Goal: Task Accomplishment & Management: Complete application form

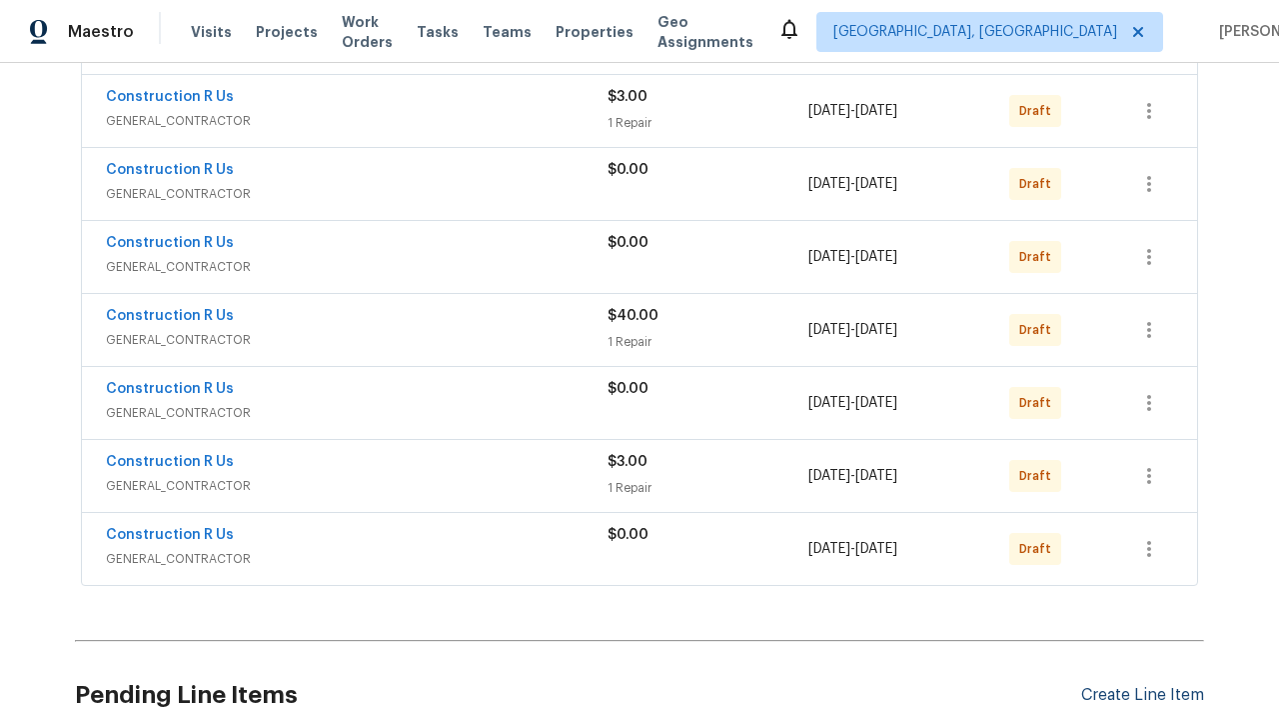
click at [1134, 686] on div "Create Line Item" at bounding box center [1142, 695] width 123 height 19
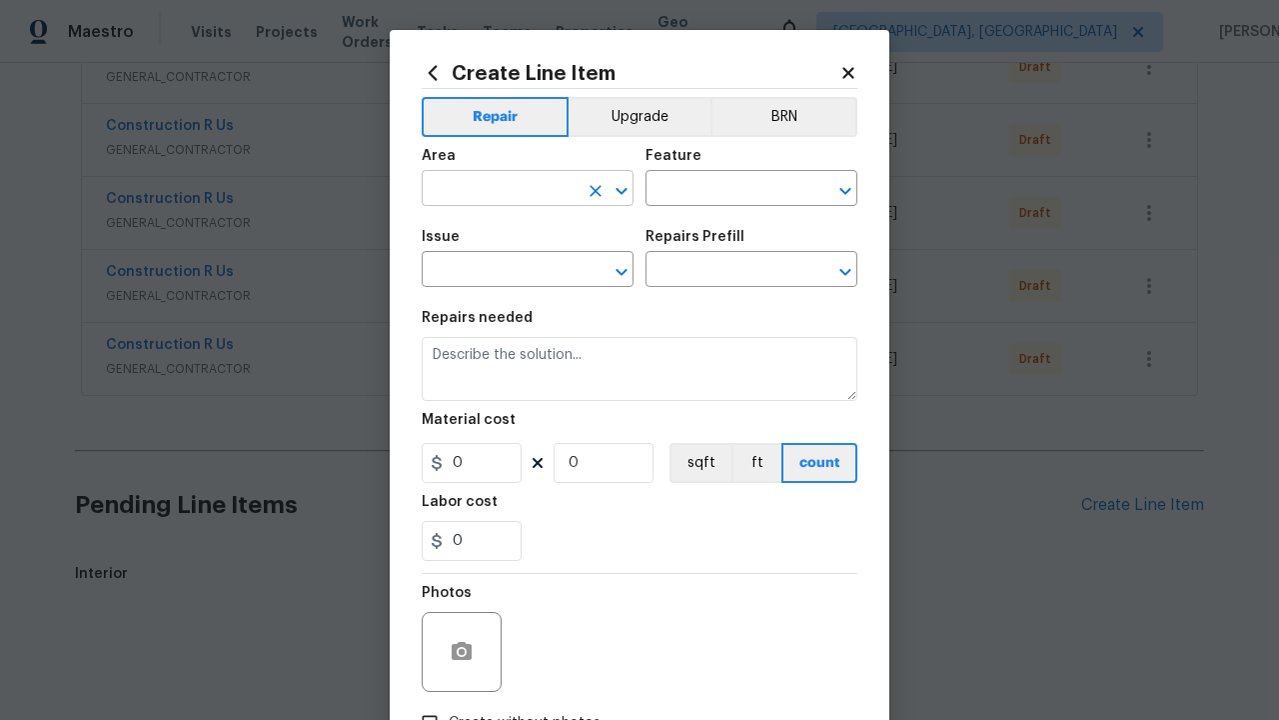
click at [492, 175] on input "text" at bounding box center [500, 190] width 156 height 31
type input "Bedroom"
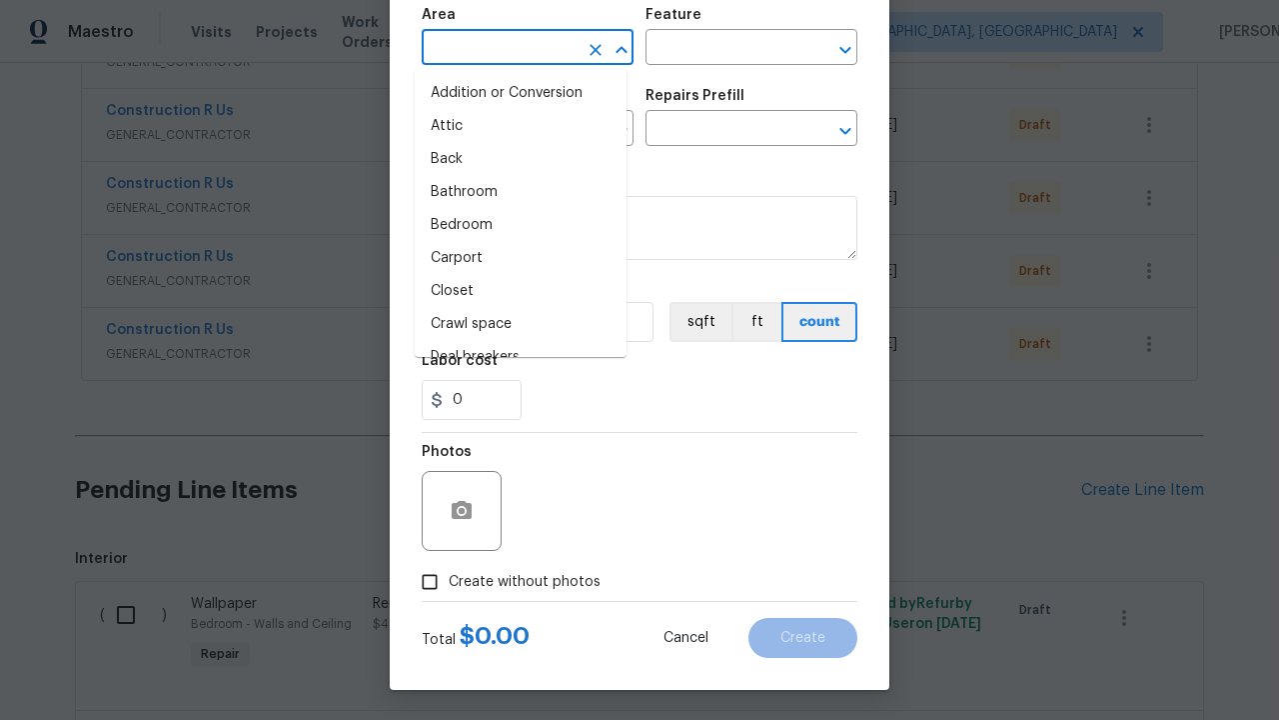
scroll to position [2434, 0]
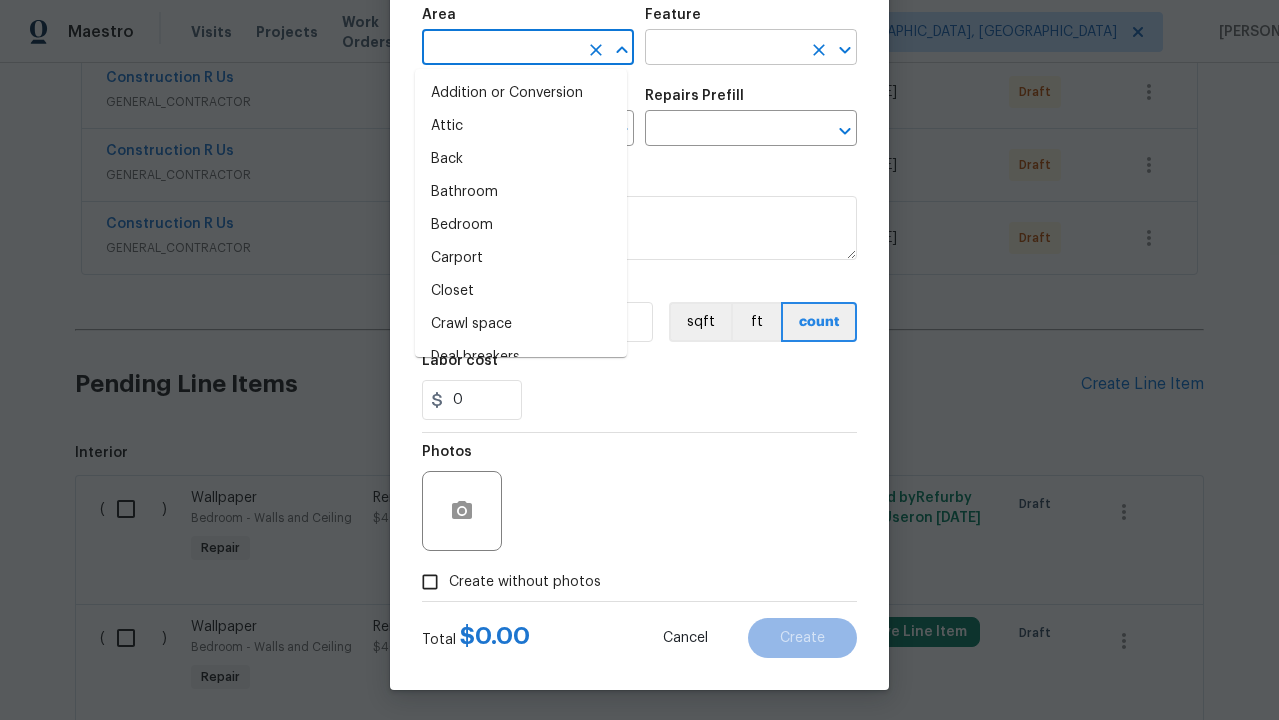
click at [513, 225] on li "Bedroom" at bounding box center [521, 225] width 212 height 33
type input "Bedroom"
click at [716, 48] on input "text" at bounding box center [724, 49] width 156 height 31
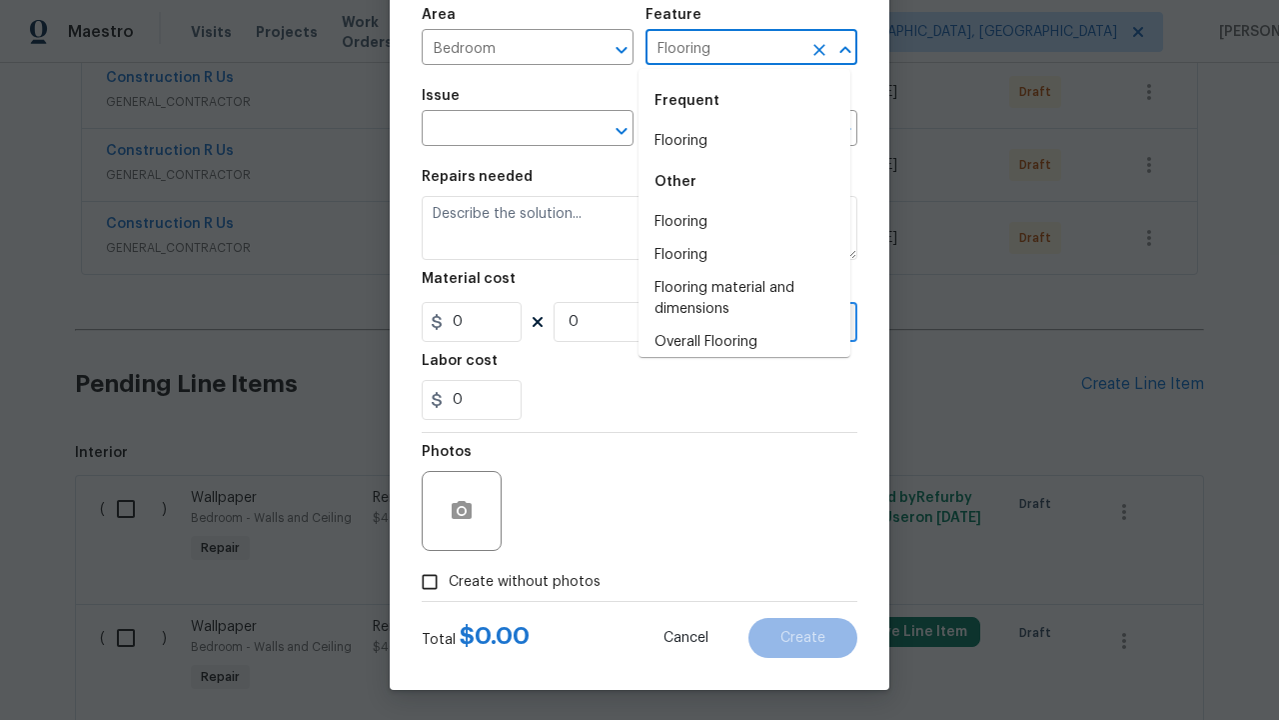
click at [737, 141] on li "Flooring" at bounding box center [745, 141] width 212 height 33
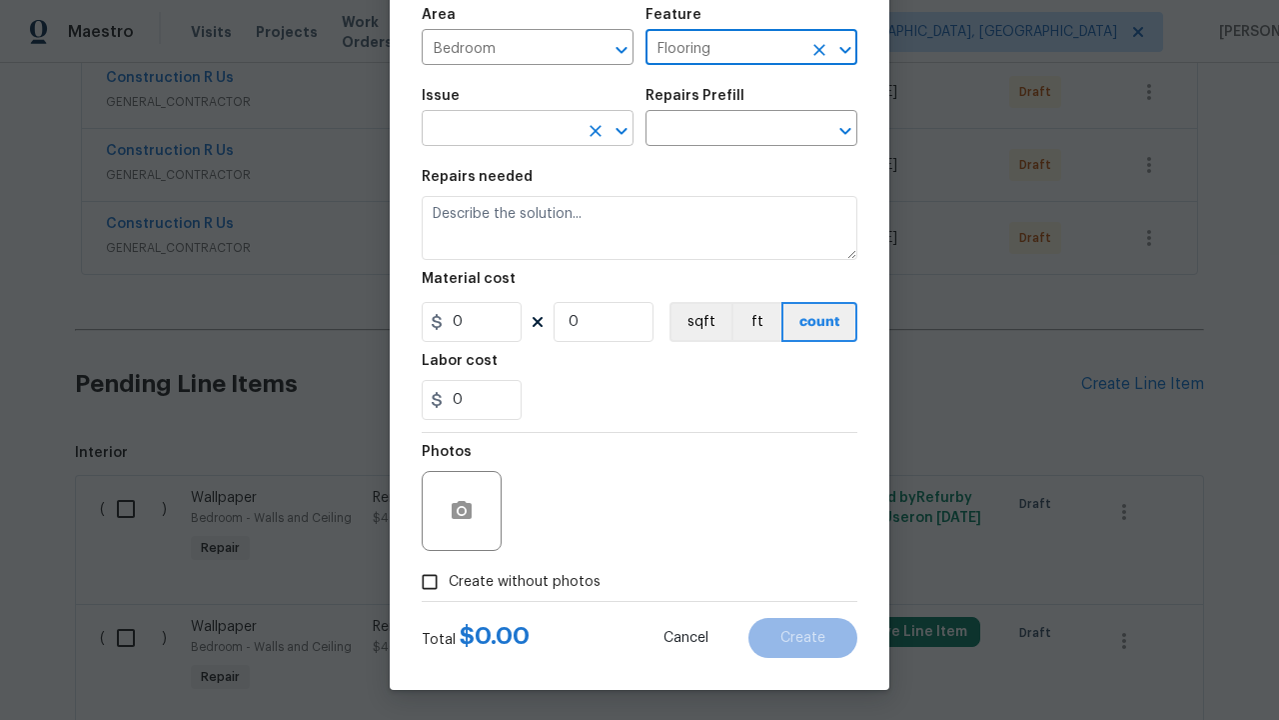
type input "Flooring"
click at [492, 130] on input "text" at bounding box center [500, 130] width 156 height 31
type input "Wallpaper"
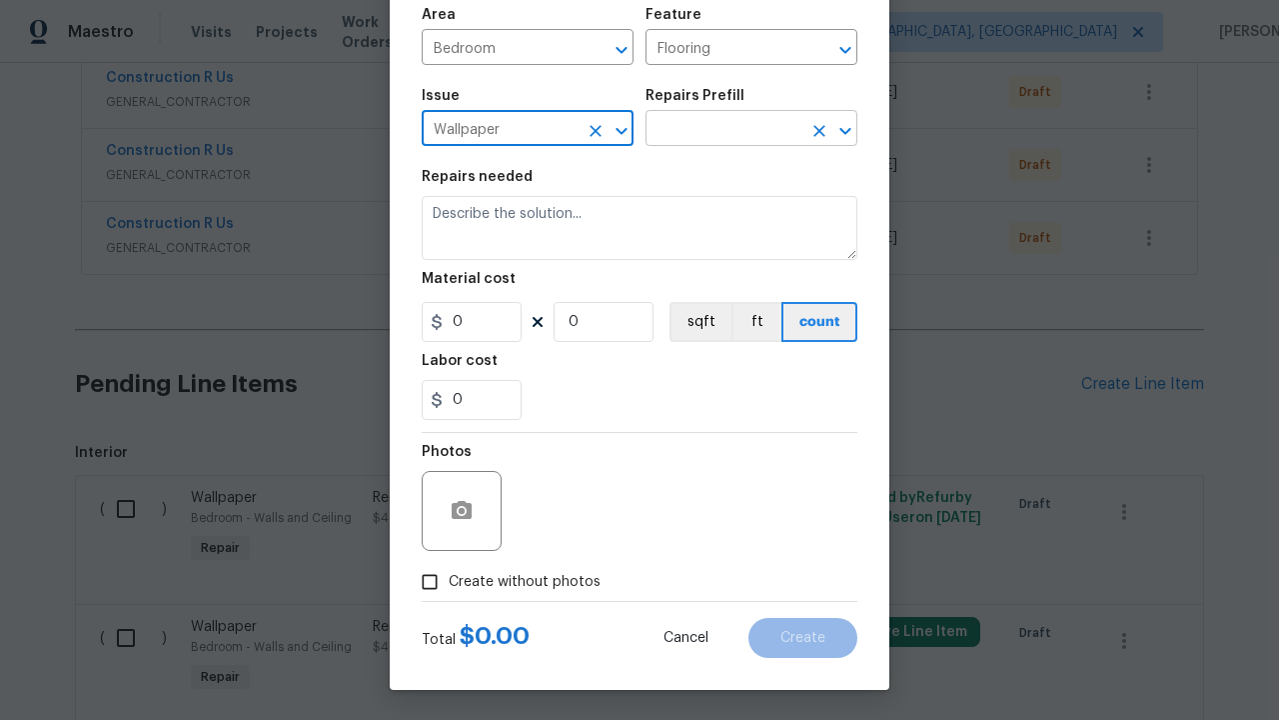
type input "Wallpaper"
click at [716, 130] on input "text" at bounding box center [724, 130] width 156 height 31
type input "Remove"
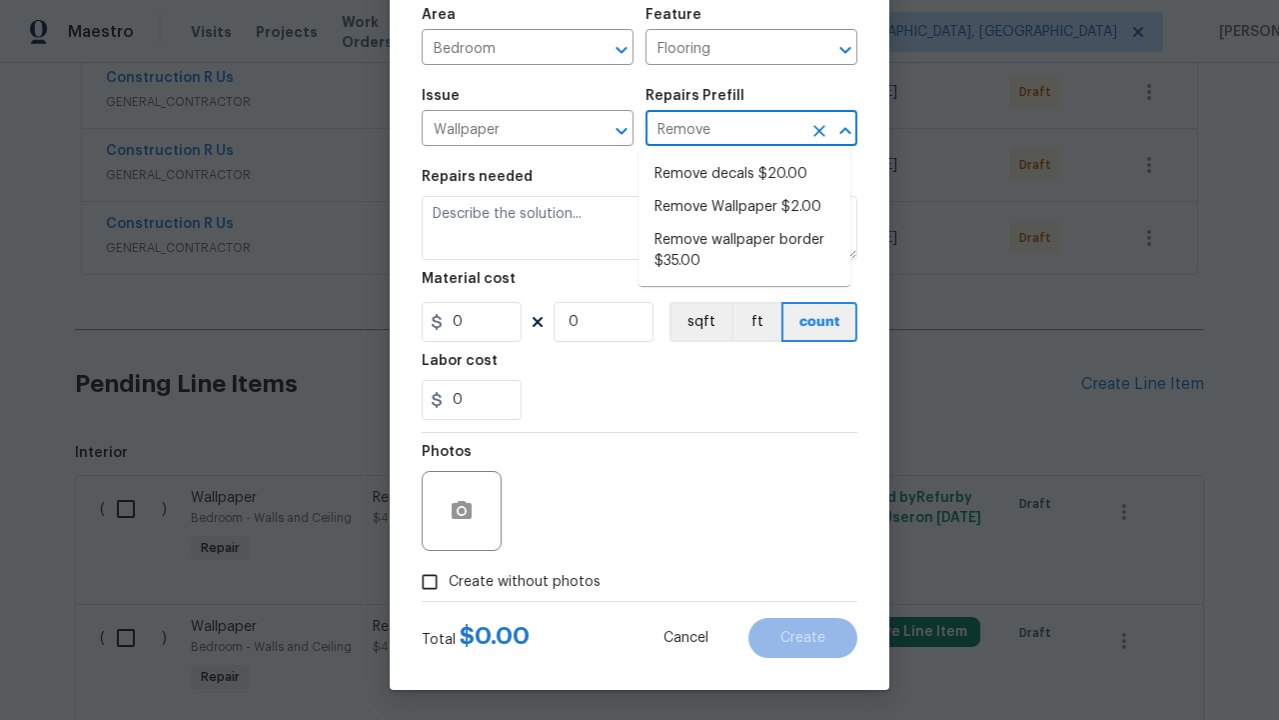
click at [745, 174] on li "Remove decals $20.00" at bounding box center [745, 174] width 212 height 33
type input "Walls and Ceiling"
type textarea "Remove decals from door/wall/ceiling"
type input "1"
type input "Remove decals $20.00"
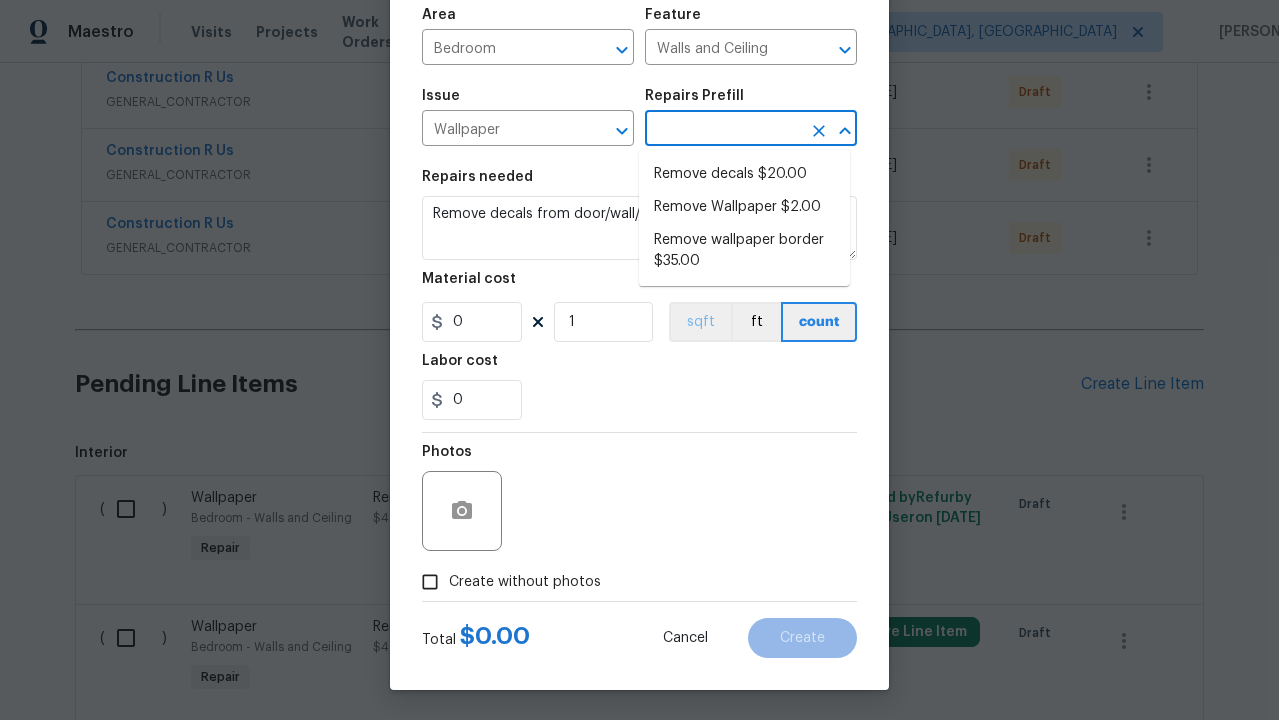
type input "20"
type input "Remove decals $20.00"
type input "2"
click at [692, 322] on button "sqft" at bounding box center [701, 322] width 62 height 40
click at [422, 582] on input "Create without photos" at bounding box center [430, 582] width 38 height 38
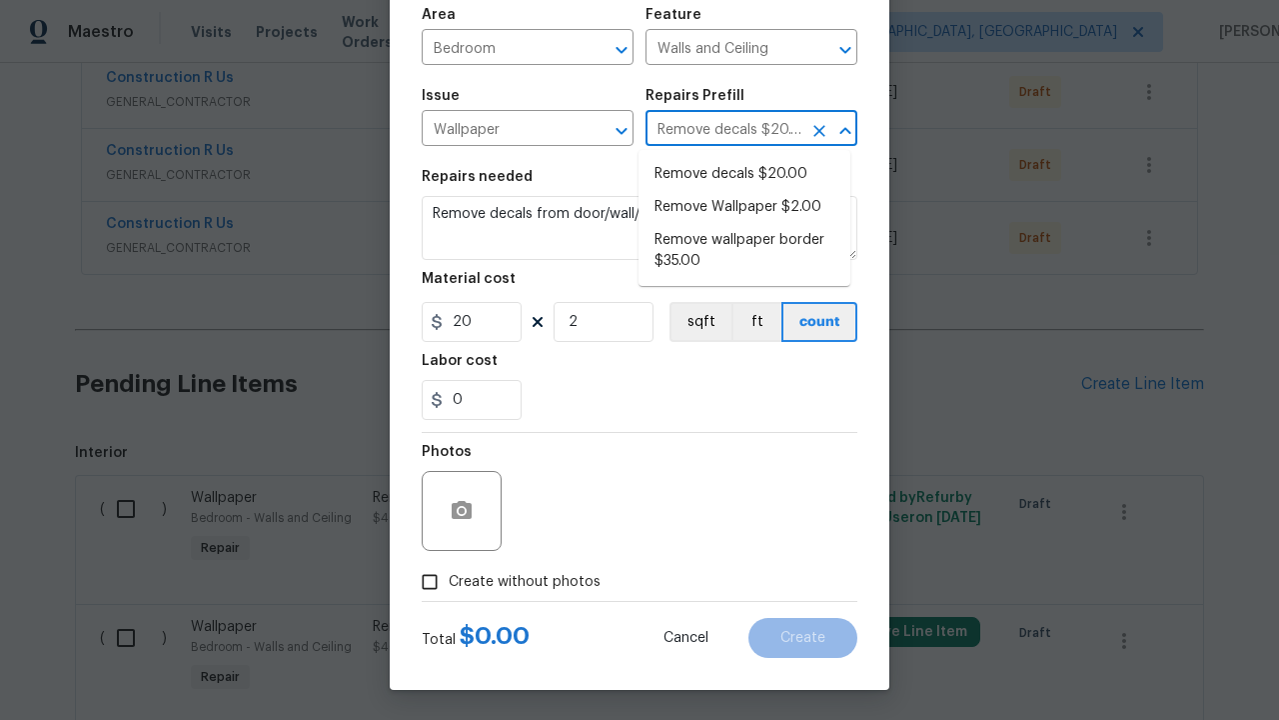
checkbox input "true"
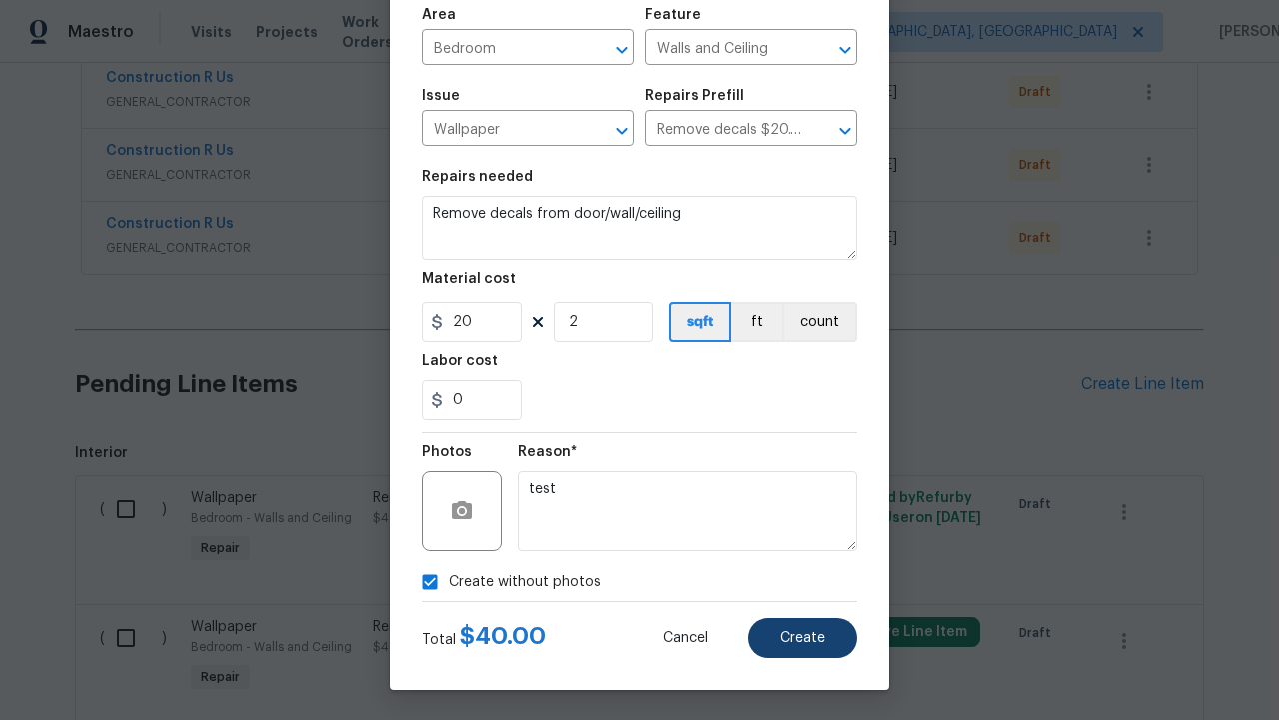
type textarea "test"
click at [796, 638] on span "Create" at bounding box center [803, 638] width 45 height 15
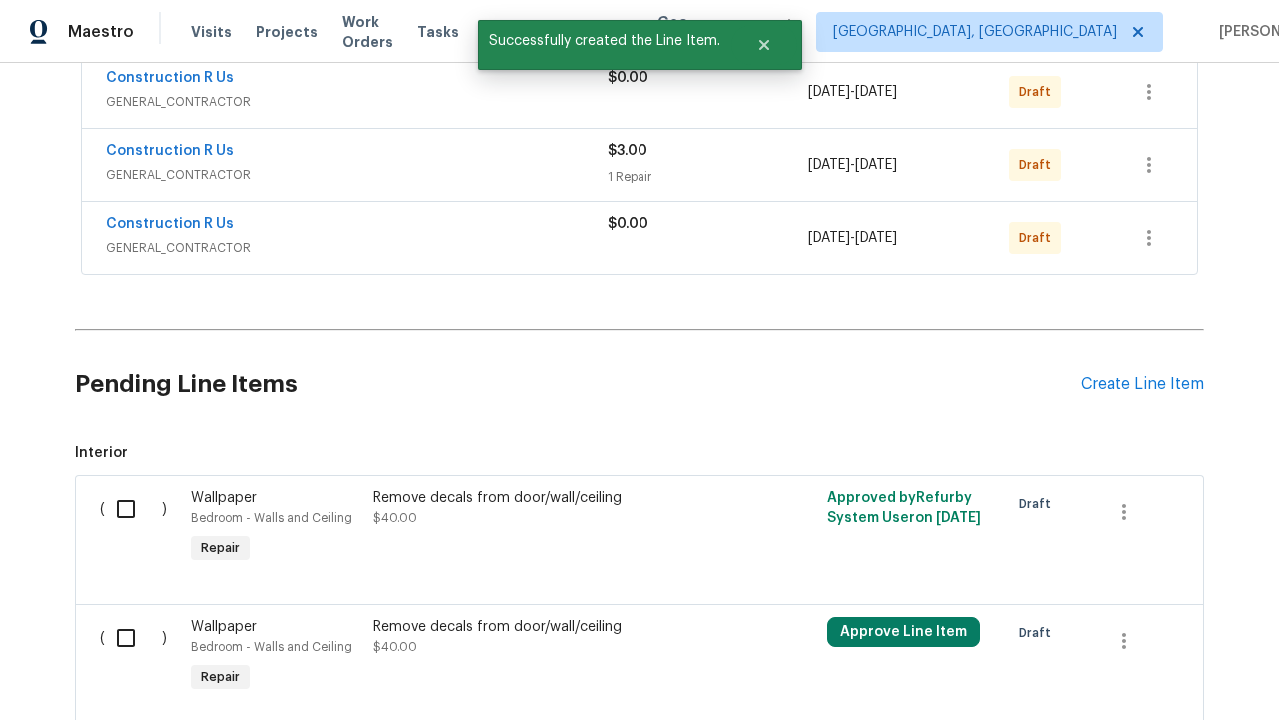
click at [125, 508] on input "checkbox" at bounding box center [133, 509] width 57 height 42
checkbox input "true"
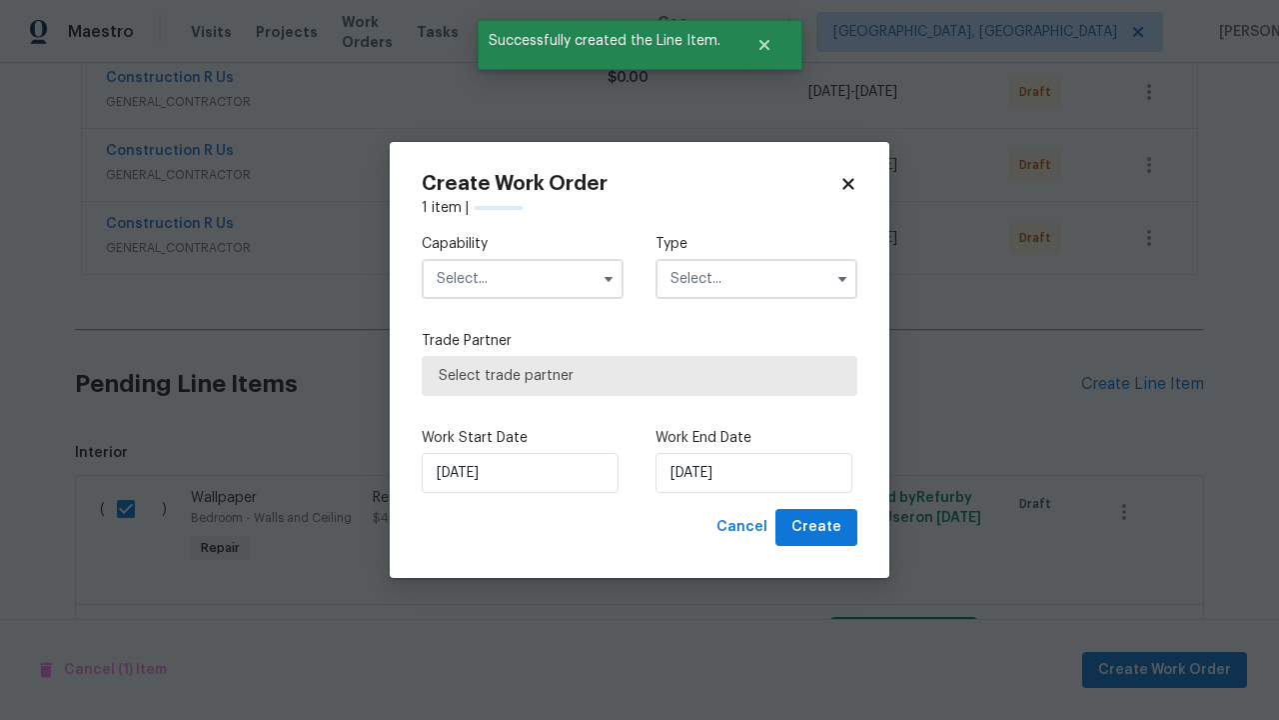
click at [523, 279] on input "text" at bounding box center [523, 279] width 202 height 40
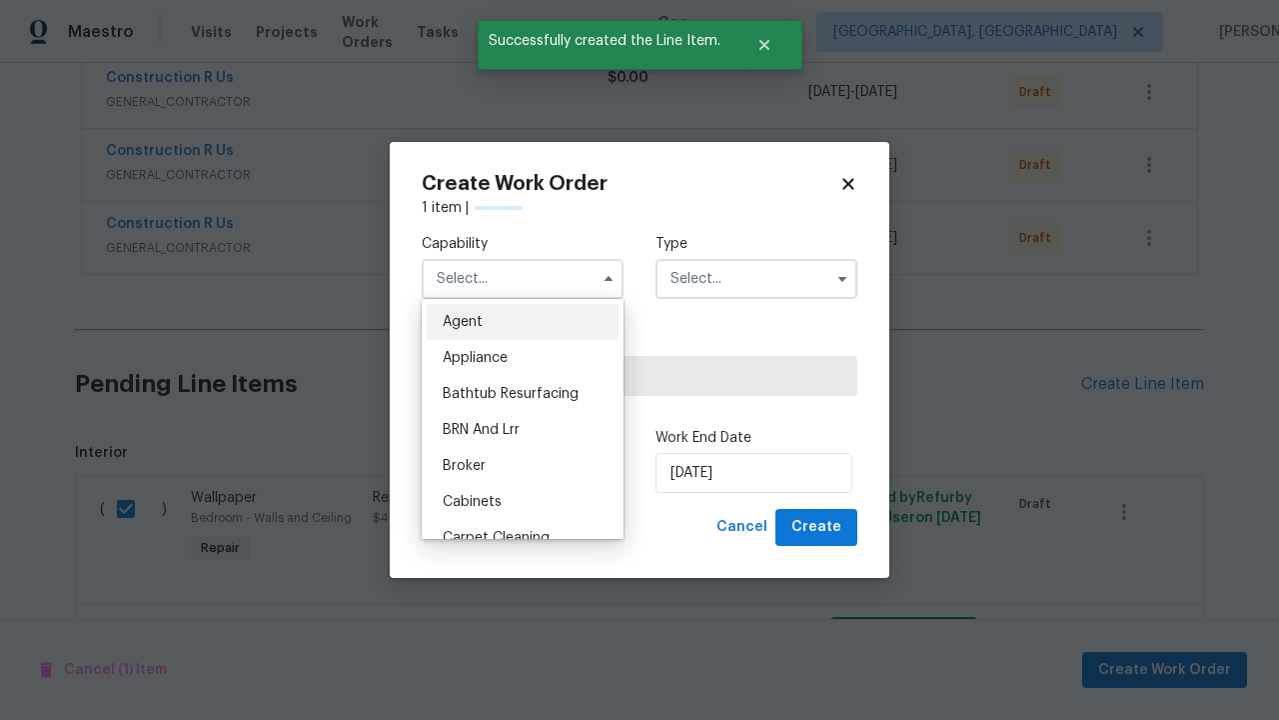
type input "General Contractor"
click at [757, 279] on input "text" at bounding box center [757, 279] width 202 height 40
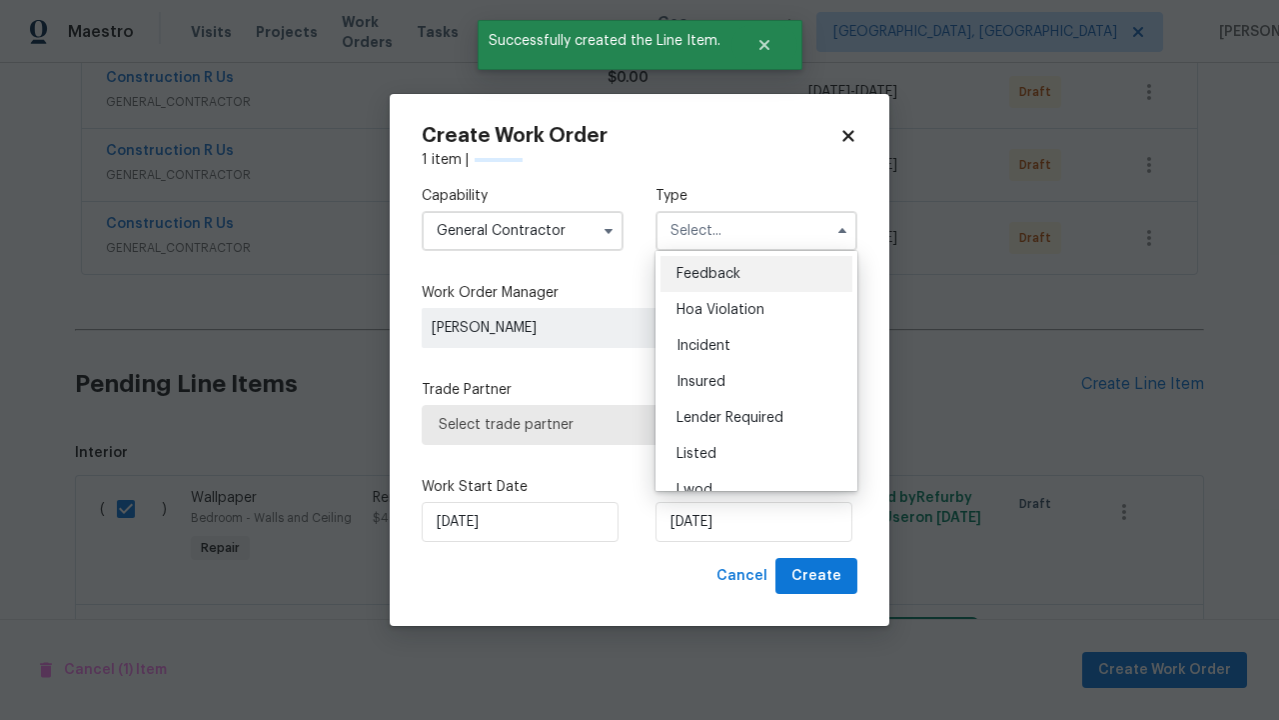
scroll to position [879, 0]
click at [713, 591] on span "Renovation" at bounding box center [714, 598] width 74 height 14
type input "Renovation"
click at [625, 424] on span "Select trade partner" at bounding box center [640, 425] width 402 height 20
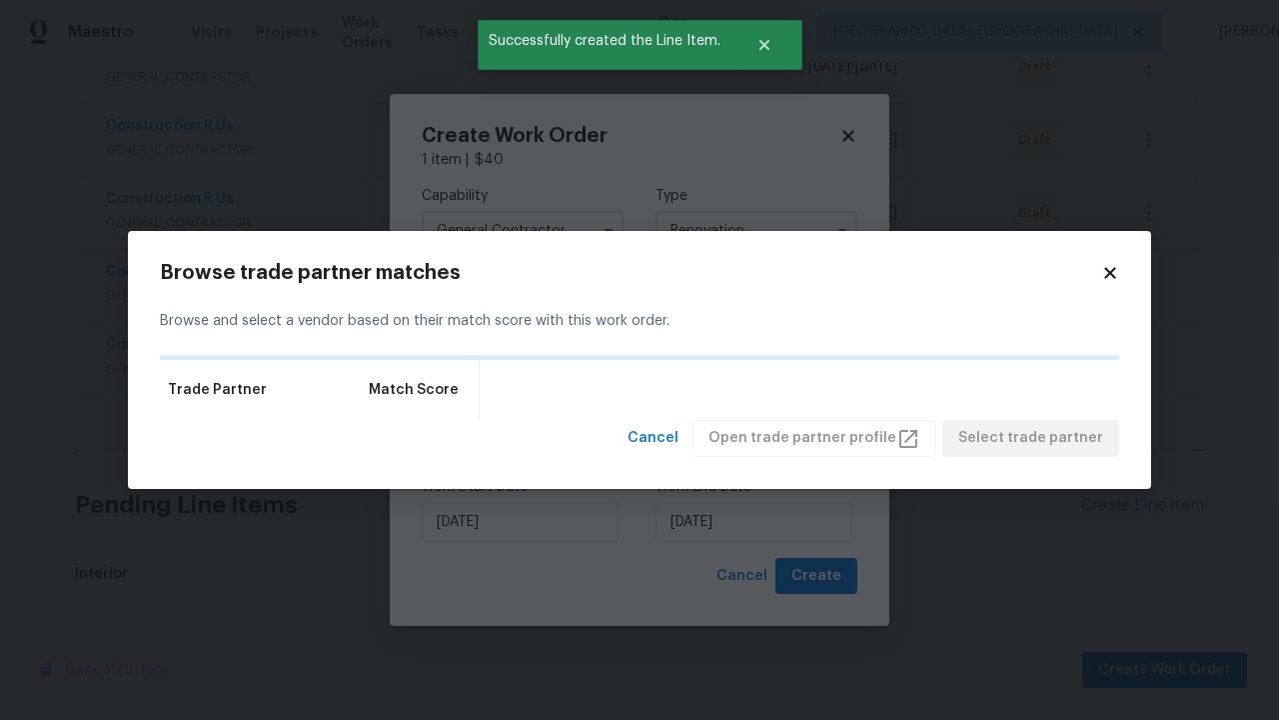
click at [1036, 451] on span "Select trade partner" at bounding box center [1031, 438] width 145 height 25
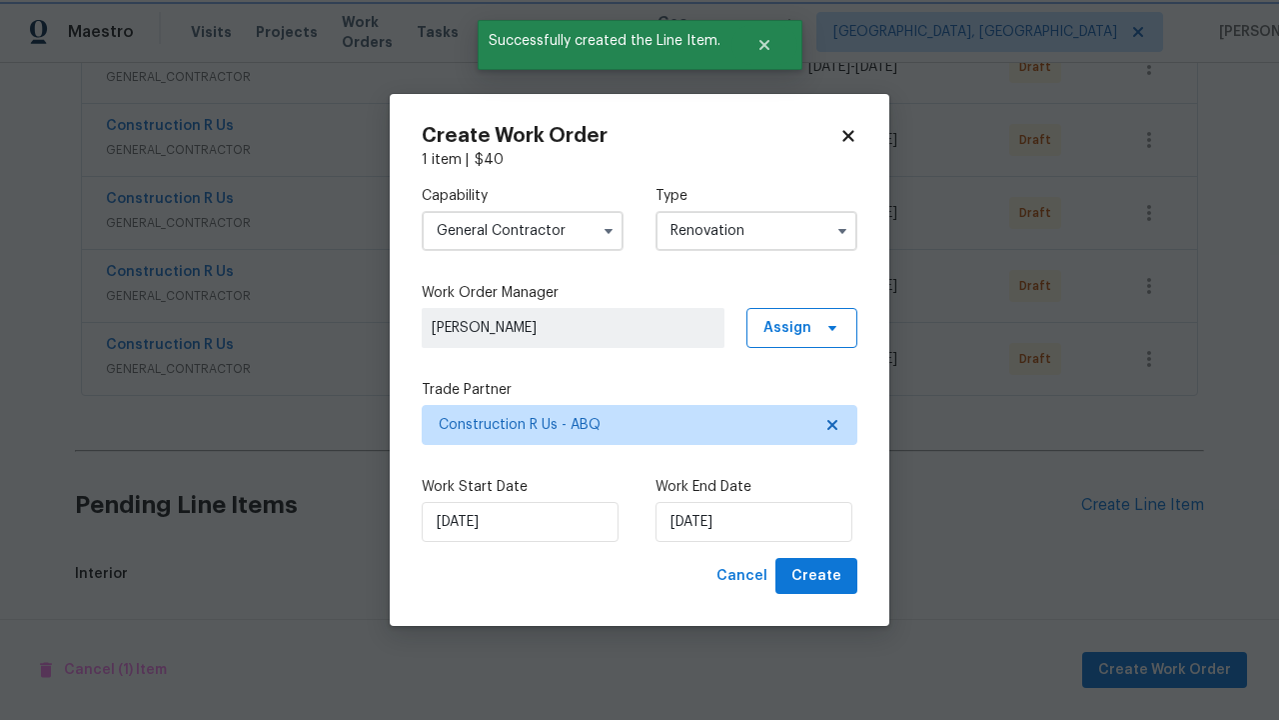
click at [819, 576] on span "Create" at bounding box center [817, 576] width 50 height 25
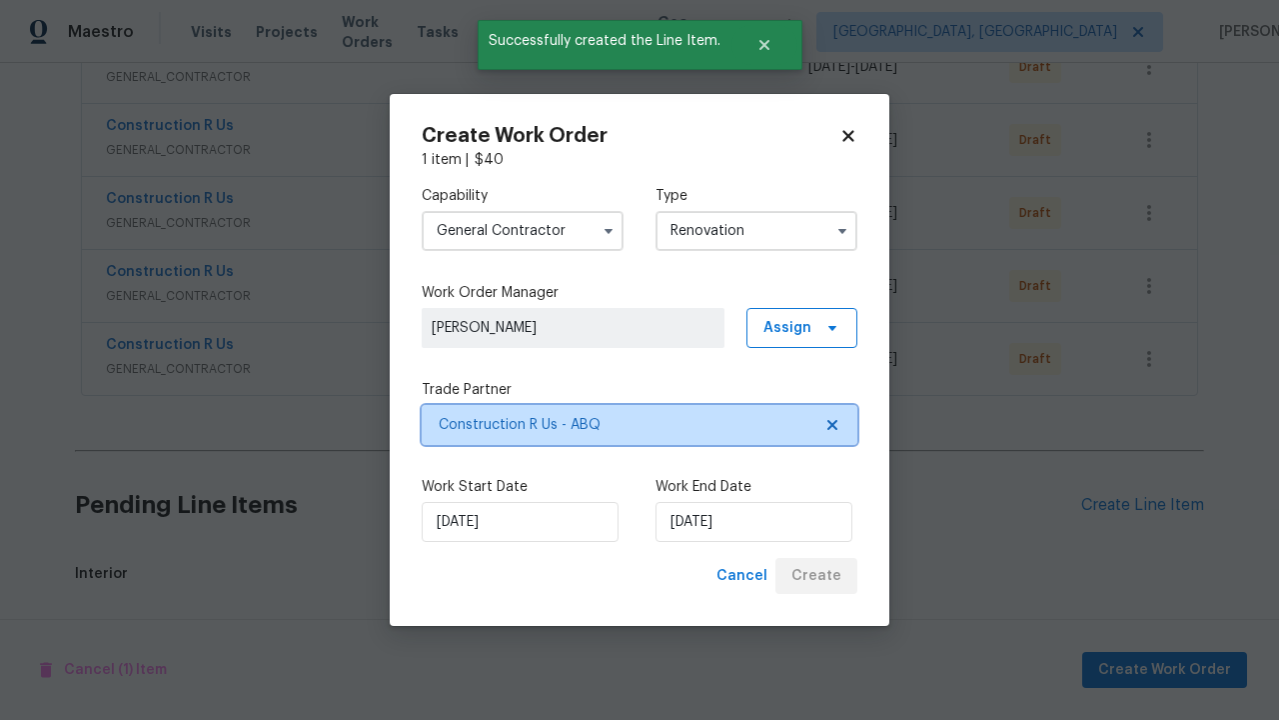
scroll to position [2434, 0]
